Goal: Transaction & Acquisition: Purchase product/service

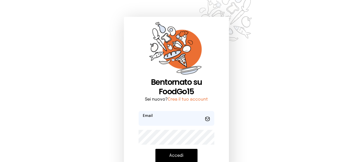
type input "**********"
click at [184, 157] on button "Accedi" at bounding box center [176, 156] width 42 height 14
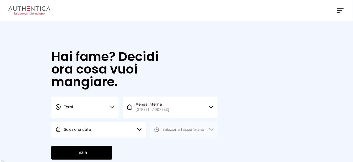
click at [108, 135] on button "Seleziona data" at bounding box center [98, 130] width 94 height 16
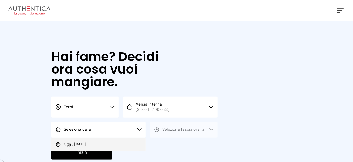
click at [110, 149] on li "Oggi, [DATE]" at bounding box center [98, 144] width 94 height 14
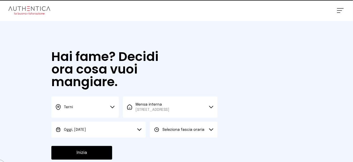
click at [181, 131] on span "Seleziona fascia oraria" at bounding box center [183, 130] width 42 height 4
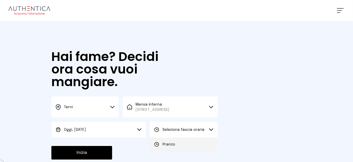
click at [183, 148] on li "Pranzo" at bounding box center [183, 144] width 67 height 14
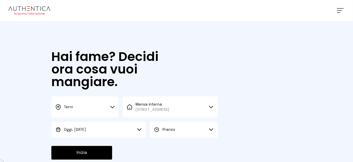
click at [105, 157] on button "Inizia" at bounding box center [81, 153] width 61 height 14
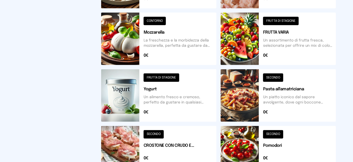
scroll to position [262, 0]
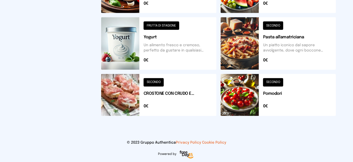
click at [132, 100] on button at bounding box center [158, 95] width 115 height 42
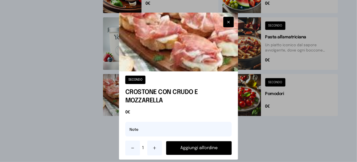
click at [197, 150] on button "Aggiungi all'ordine" at bounding box center [199, 148] width 66 height 14
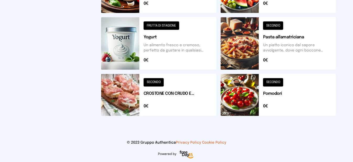
click at [246, 100] on button at bounding box center [278, 95] width 115 height 42
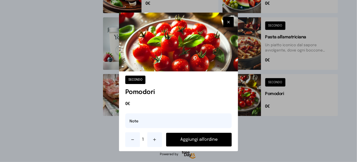
click at [208, 139] on button "Aggiungi all'ordine" at bounding box center [199, 140] width 66 height 14
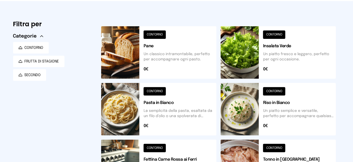
scroll to position [131, 0]
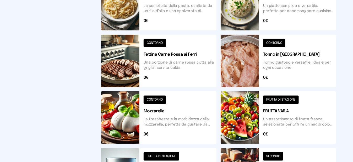
click at [255, 116] on button at bounding box center [278, 117] width 115 height 52
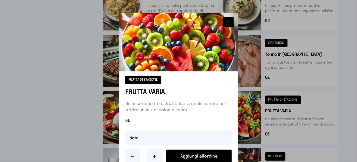
click at [218, 153] on button "Aggiungi all'ordine" at bounding box center [199, 156] width 66 height 14
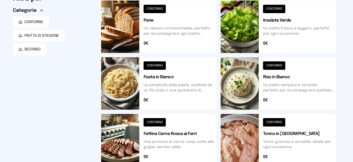
scroll to position [0, 0]
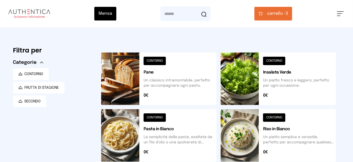
click at [252, 85] on button at bounding box center [278, 78] width 115 height 52
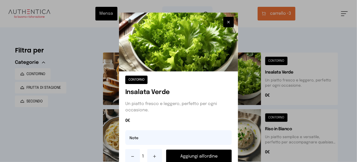
click at [213, 154] on button "Aggiungi all'ordine" at bounding box center [199, 156] width 66 height 14
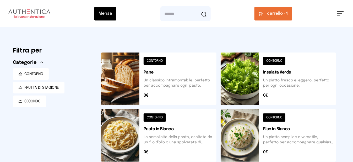
click at [278, 16] on span "carrello •" at bounding box center [276, 13] width 19 height 6
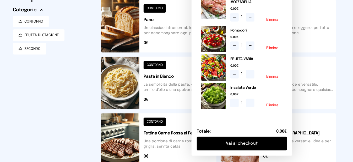
scroll to position [105, 0]
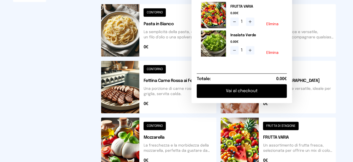
click at [266, 98] on button "Vai al checkout" at bounding box center [242, 91] width 90 height 14
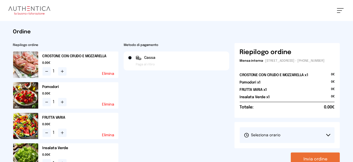
click at [262, 137] on span "Seleziona orario" at bounding box center [262, 134] width 37 height 5
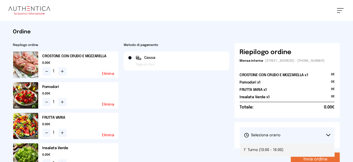
click at [262, 152] on span "1° Turno (13:00 - 15:00)" at bounding box center [264, 149] width 40 height 5
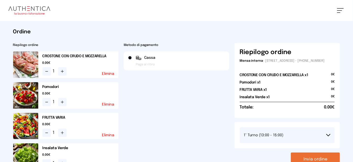
scroll to position [79, 0]
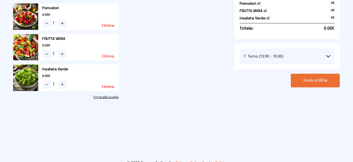
click at [315, 87] on button "Invia ordine" at bounding box center [315, 81] width 49 height 14
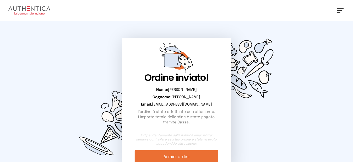
click at [339, 13] on div "[PERSON_NAME] Impostazioni Wallet Home I miei ordini Nuova ricerca Elenco aller…" at bounding box center [176, 10] width 353 height 21
click at [339, 9] on button at bounding box center [340, 10] width 7 height 5
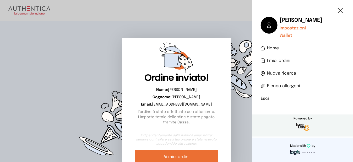
click at [265, 100] on li "Esci" at bounding box center [303, 98] width 84 height 6
